Goal: Information Seeking & Learning: Check status

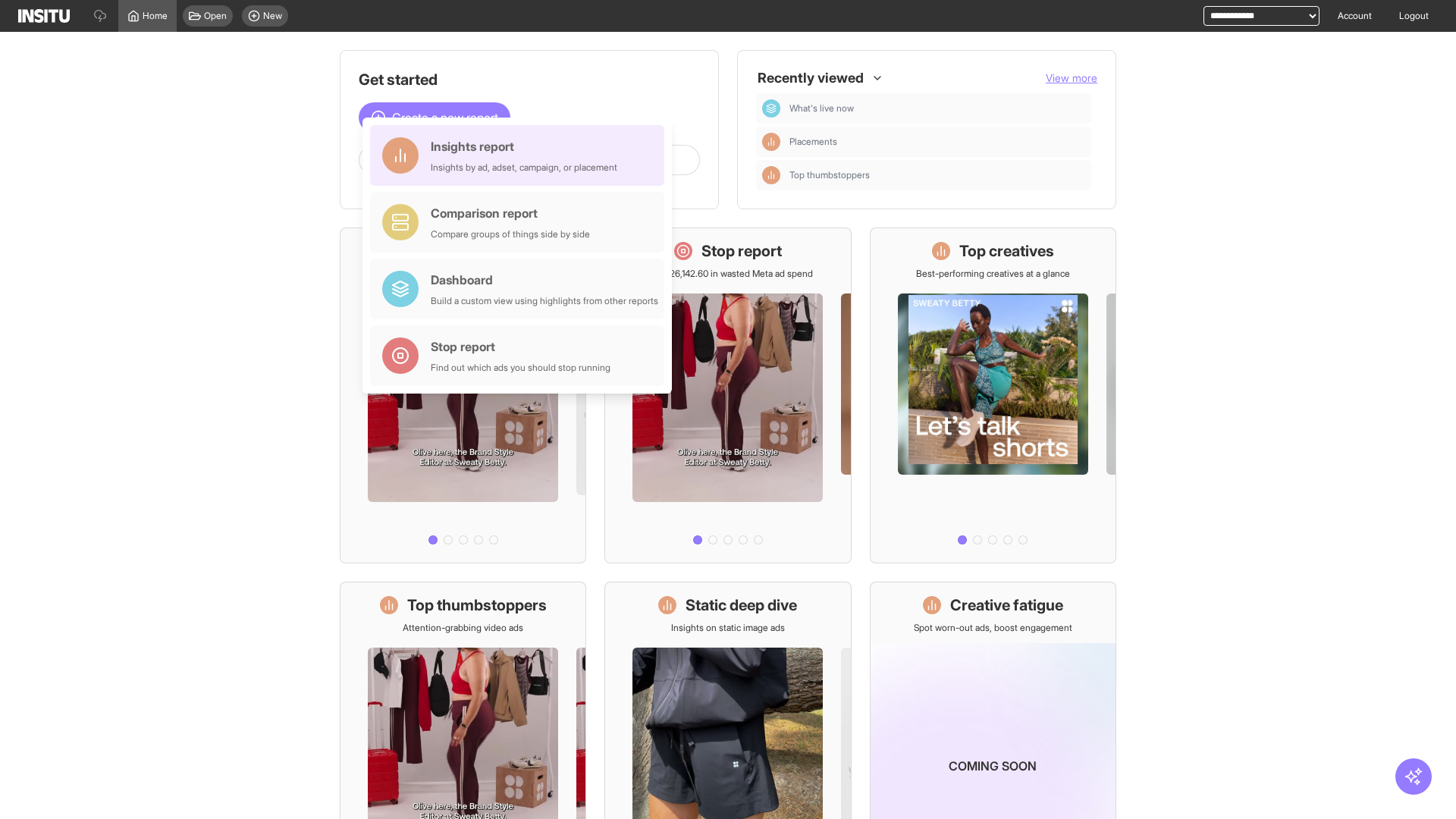
click at [521, 155] on div "Insights report Insights by ad, adset, campaign, or placement" at bounding box center [524, 155] width 187 height 36
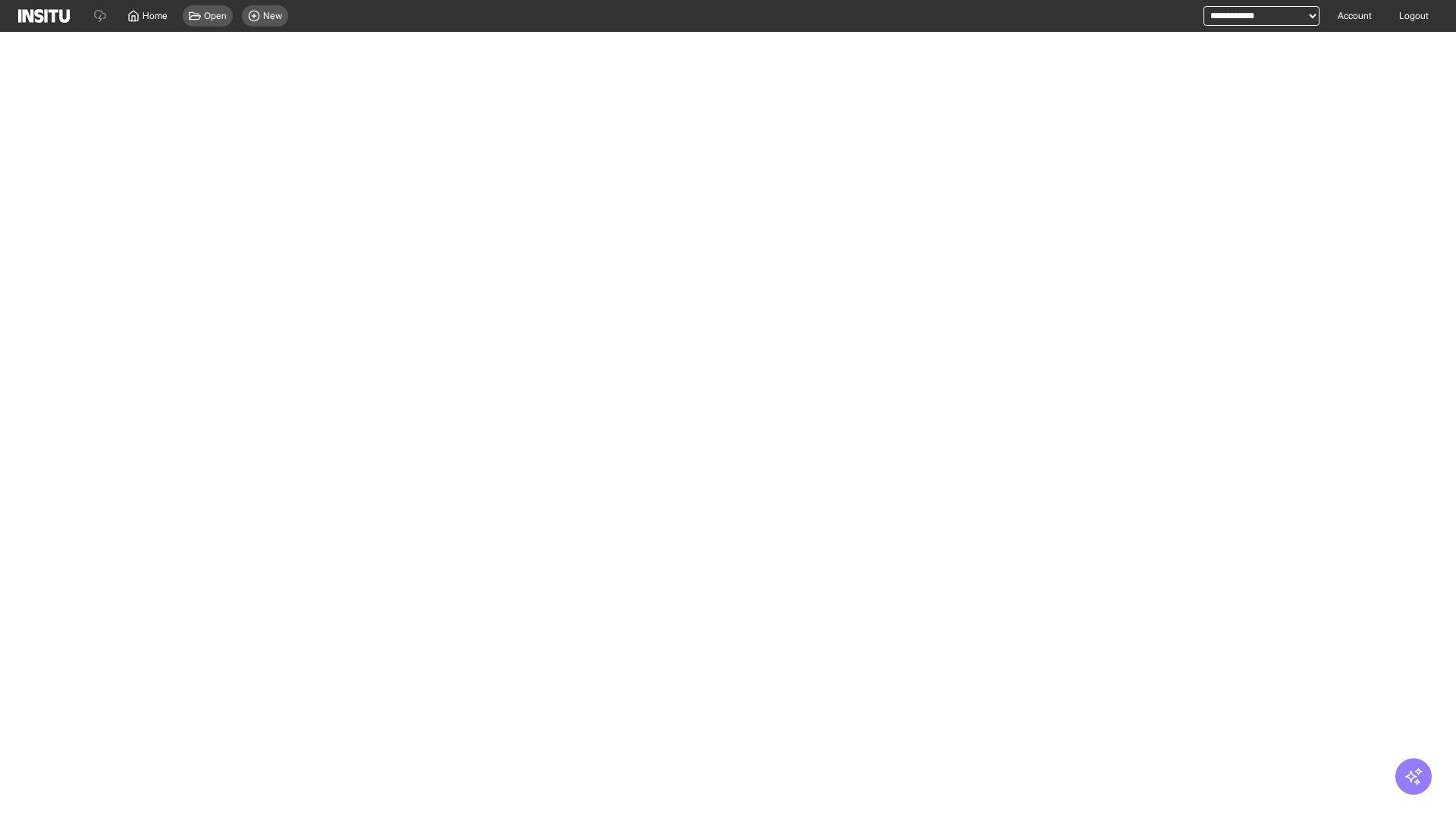
select select "**"
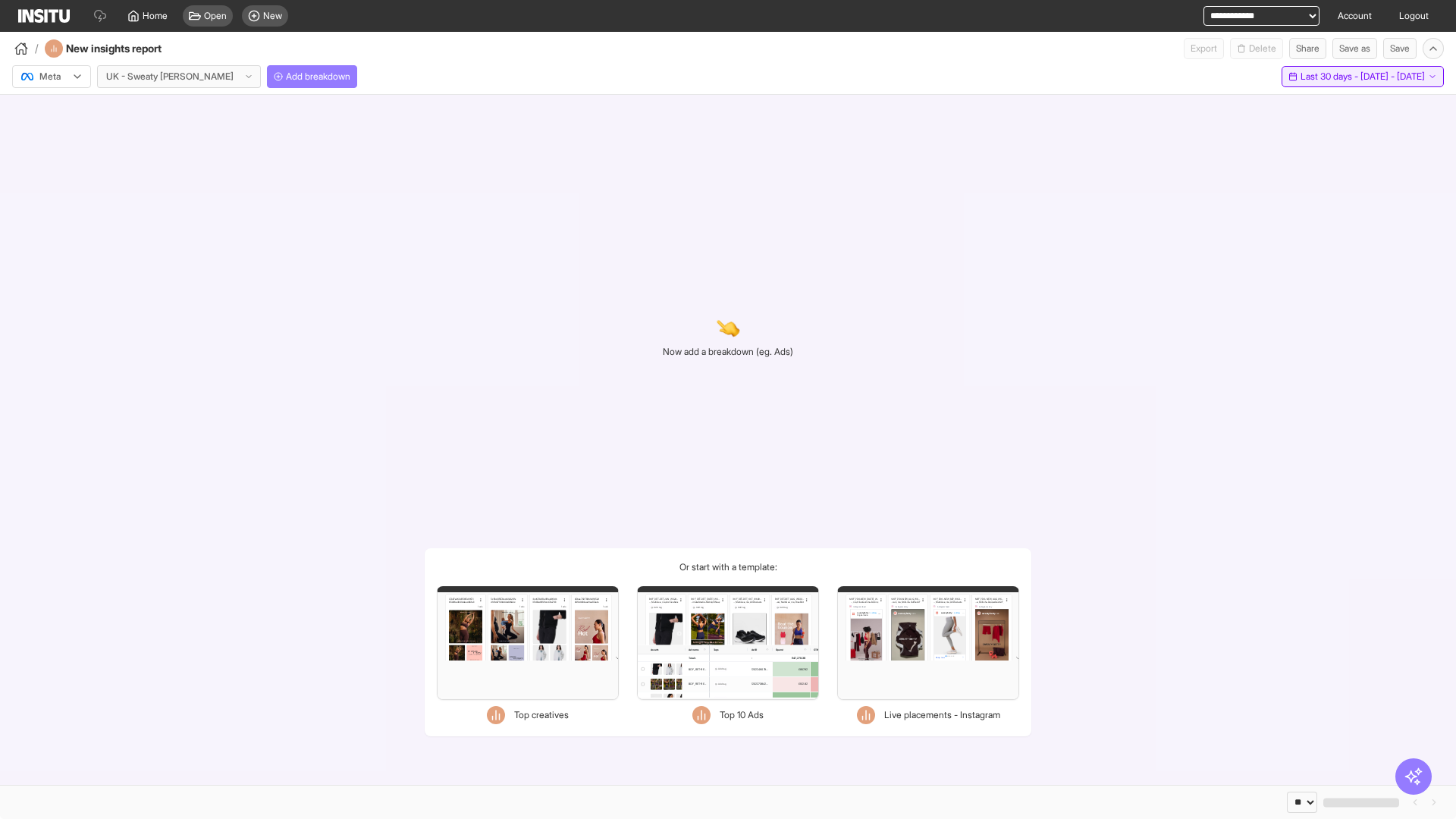
click at [1330, 76] on span "Last 30 days - [DATE] - [DATE]" at bounding box center [1362, 76] width 124 height 12
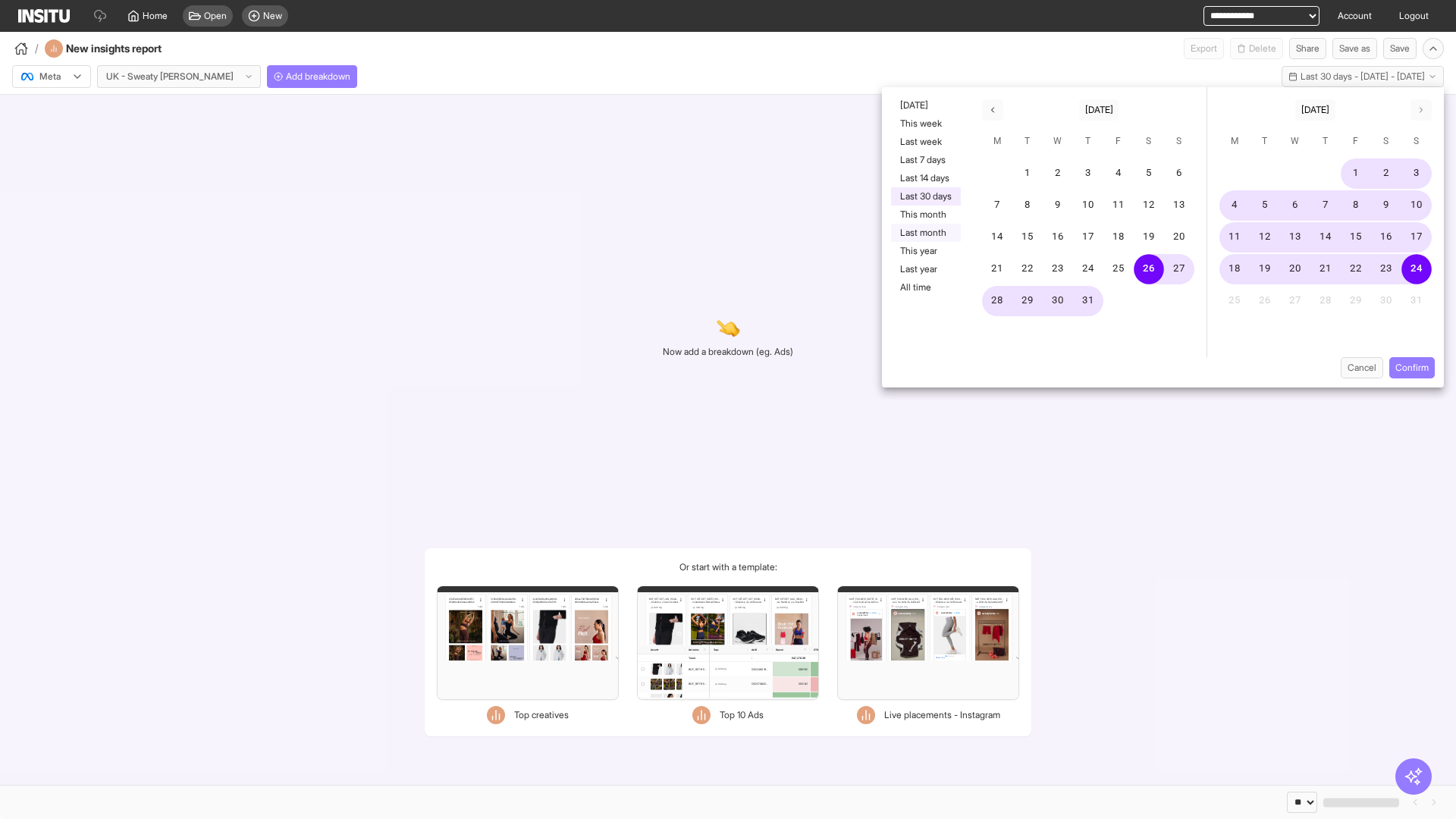
click at [924, 233] on button "Last month" at bounding box center [925, 233] width 69 height 19
